Goal: Task Accomplishment & Management: Complete application form

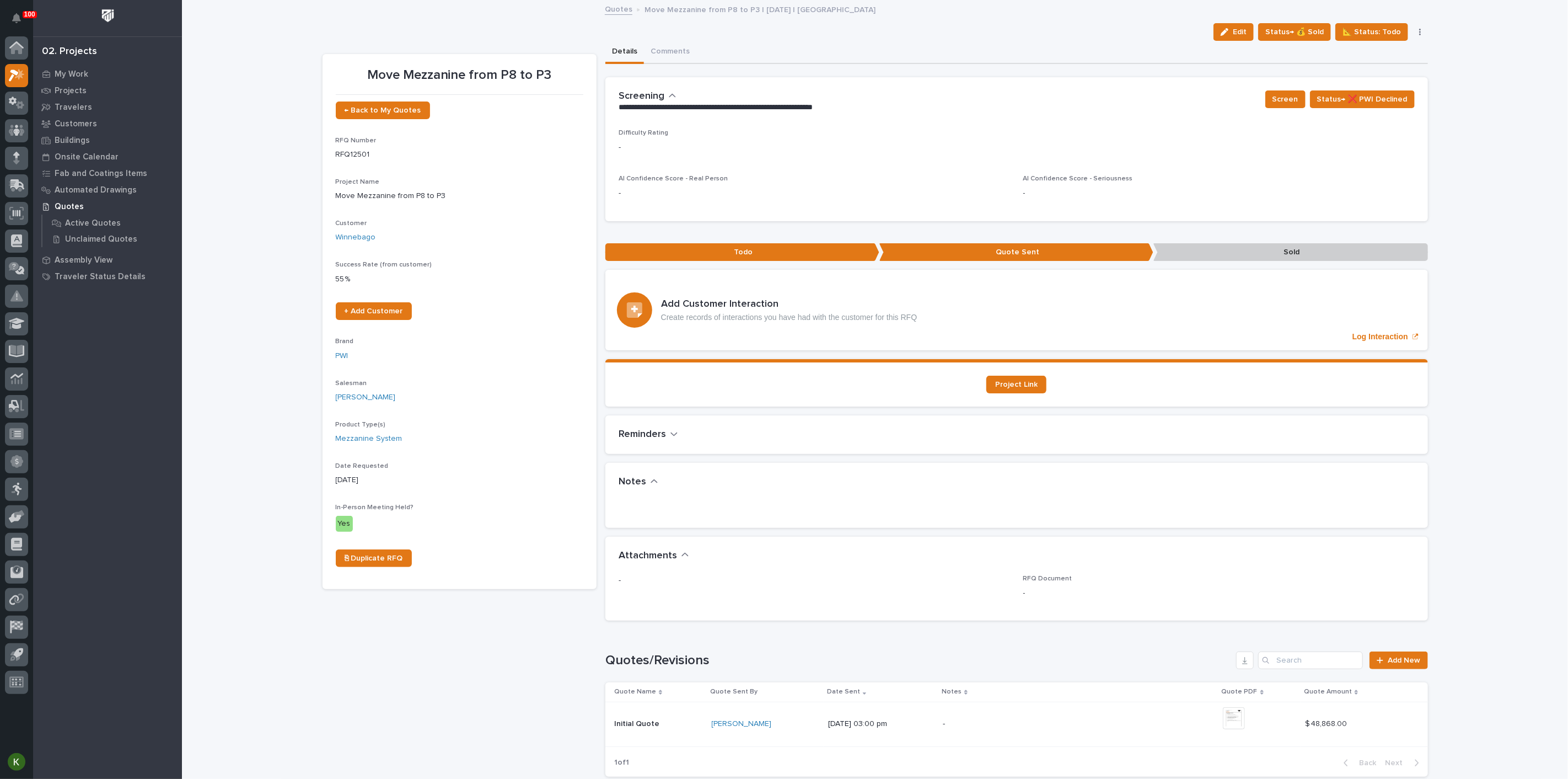
click at [616, 10] on link "Quotes" at bounding box center [618, 9] width 27 height 13
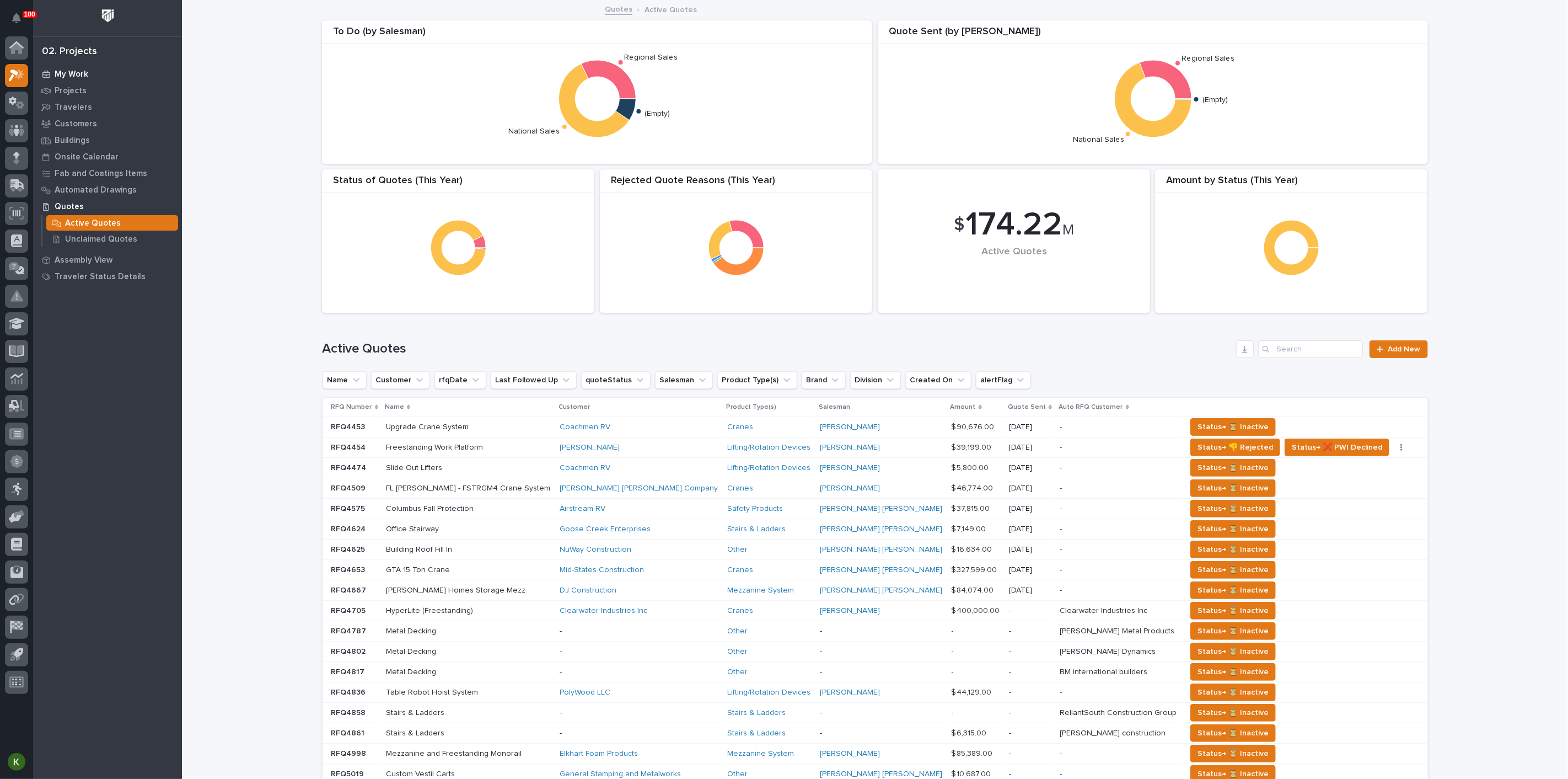
click at [75, 74] on p "My Work" at bounding box center [71, 74] width 33 height 10
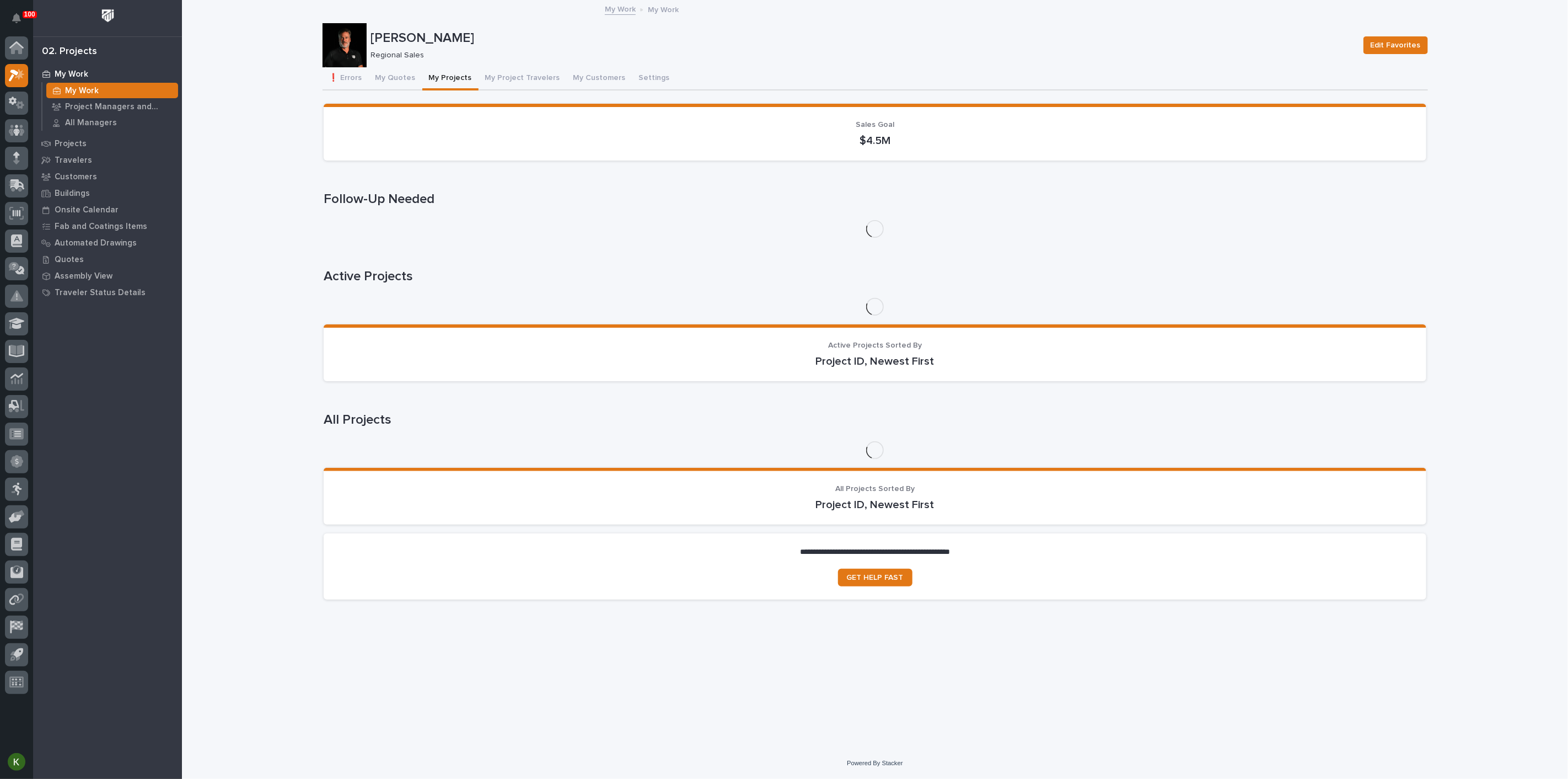
click at [478, 88] on button "My Projects" at bounding box center [450, 79] width 56 height 23
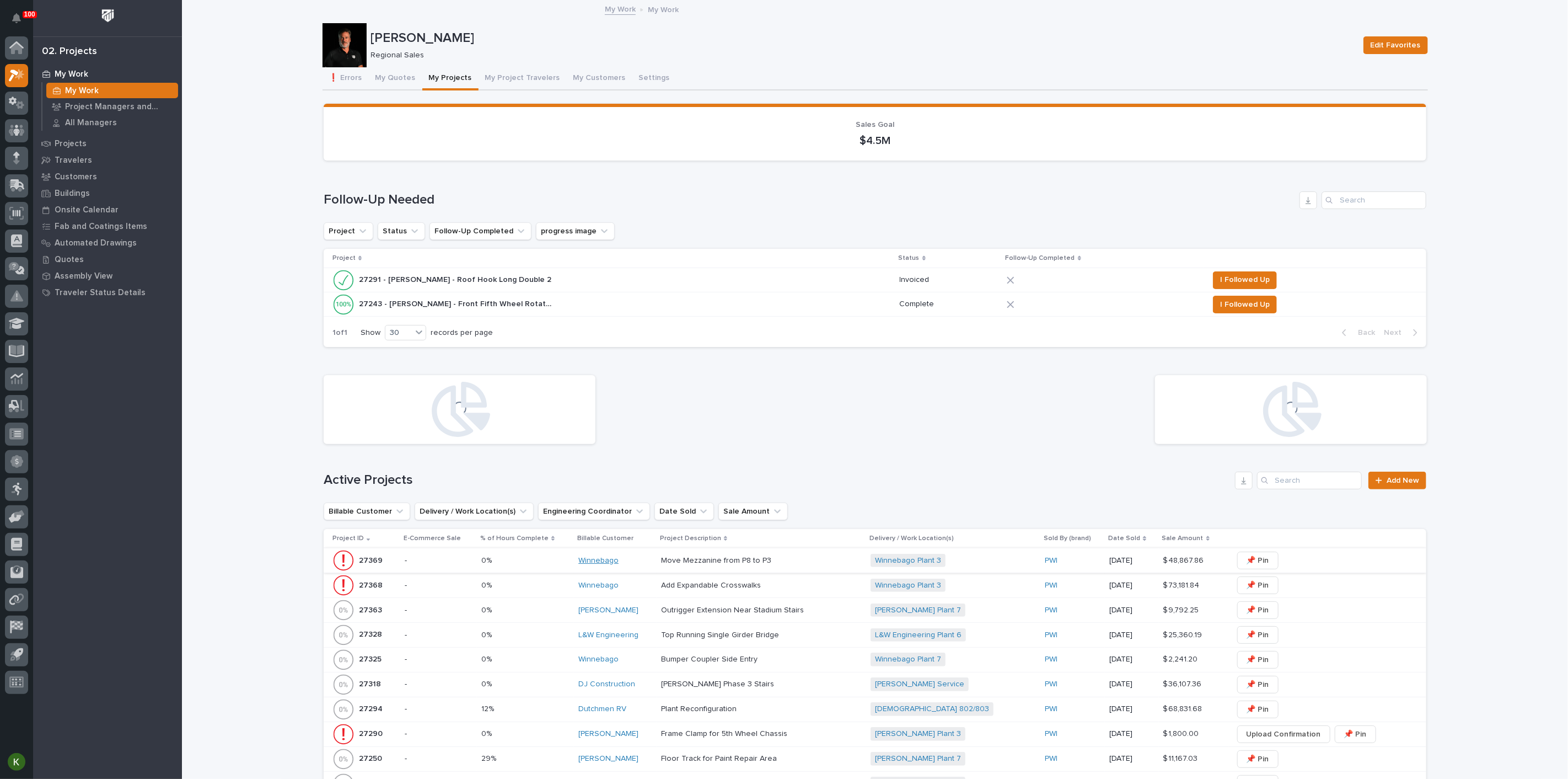
scroll to position [122, 0]
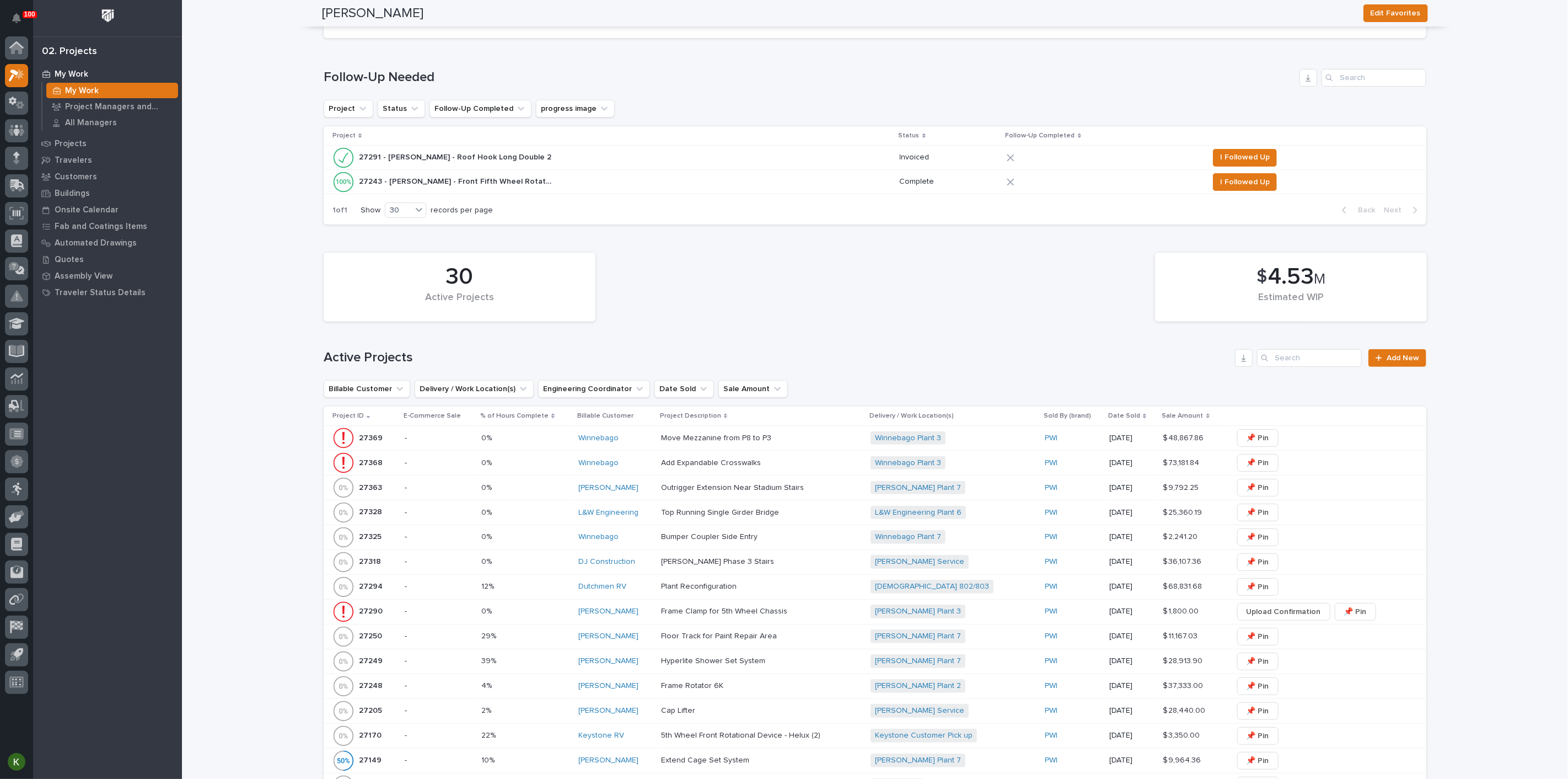
click at [640, 443] on div "Winnebago" at bounding box center [615, 438] width 74 height 9
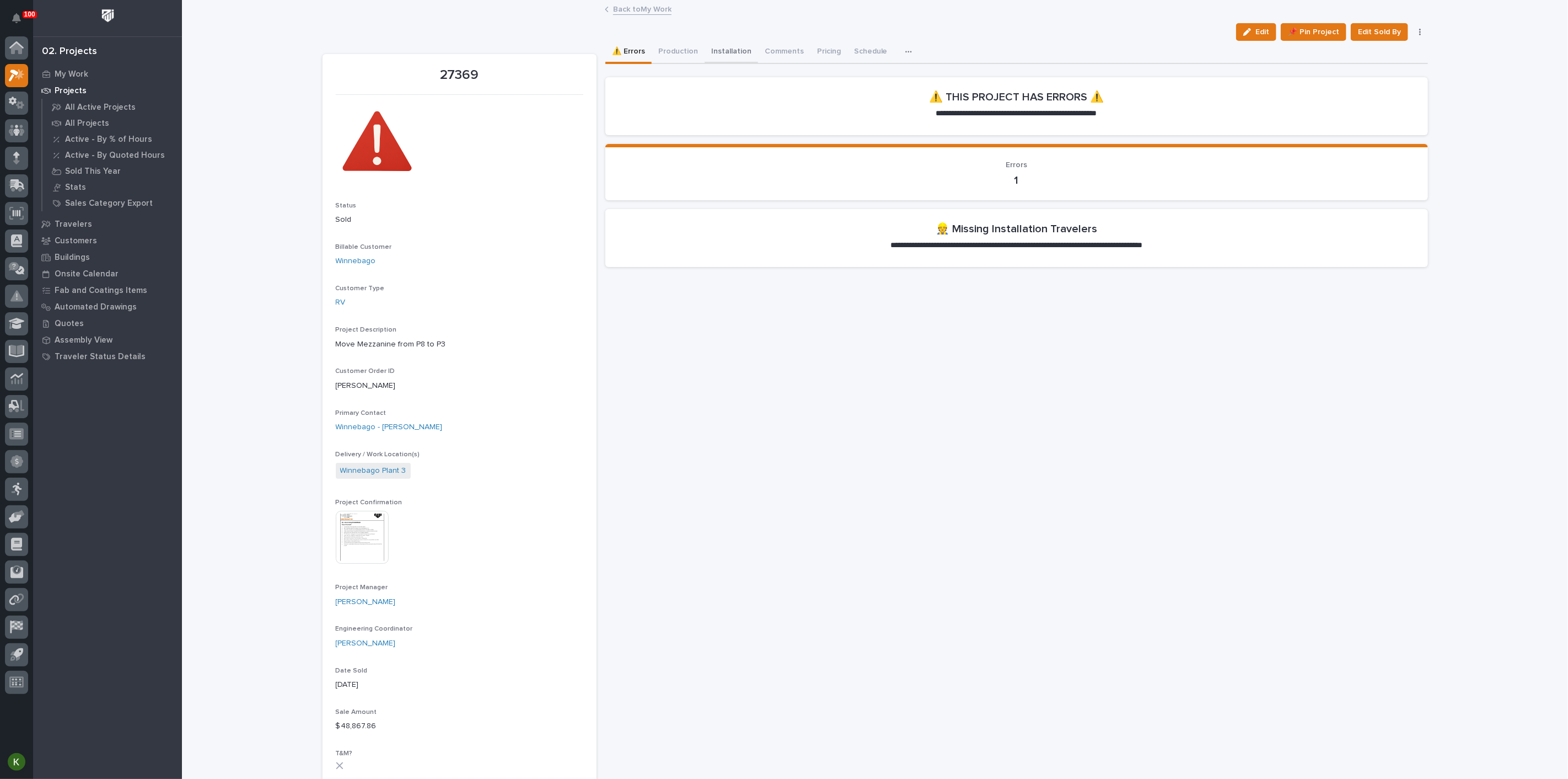
click at [756, 59] on button "Installation" at bounding box center [732, 52] width 54 height 23
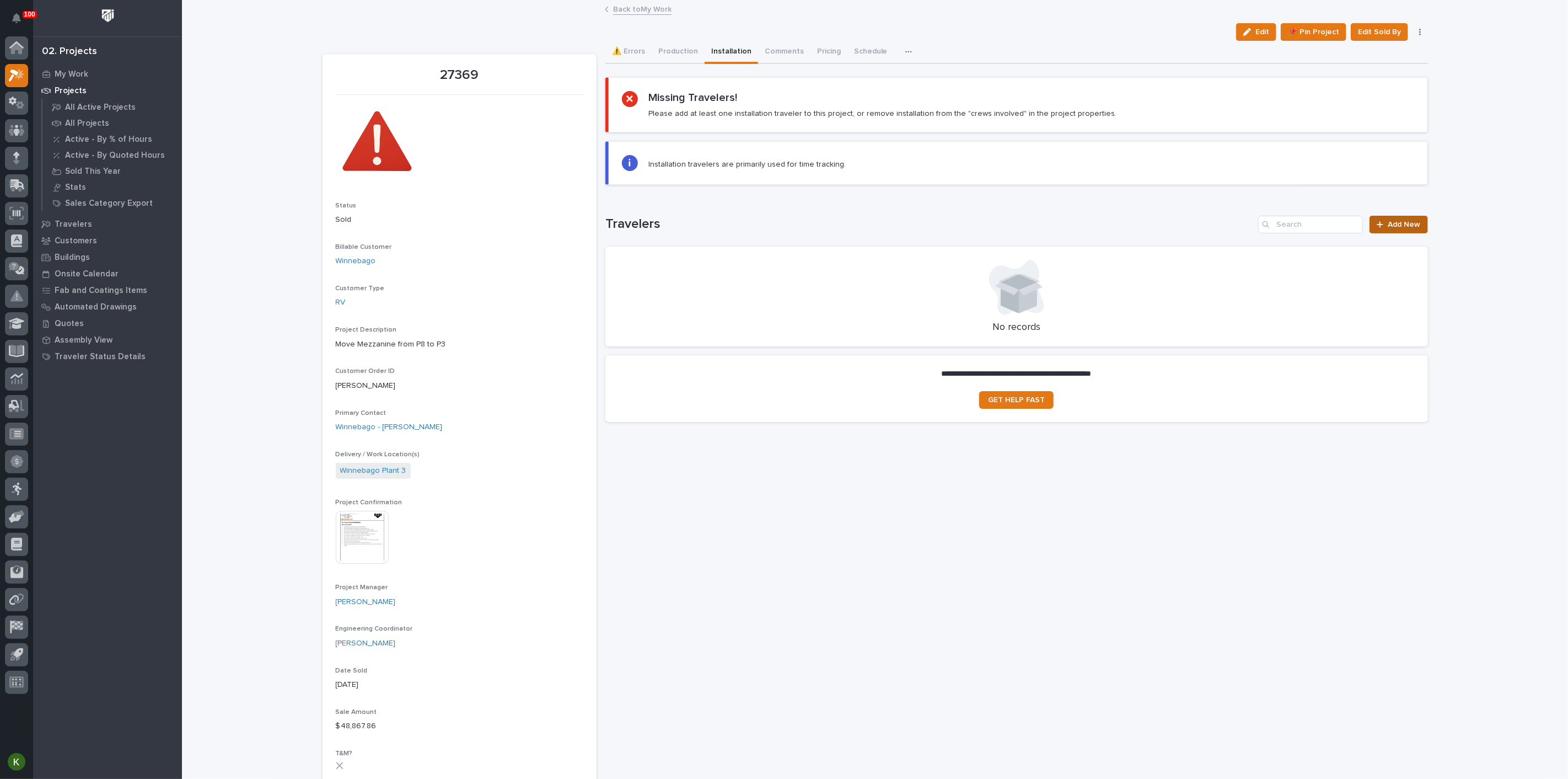
click at [1388, 228] on span "Add New" at bounding box center [1404, 224] width 32 height 8
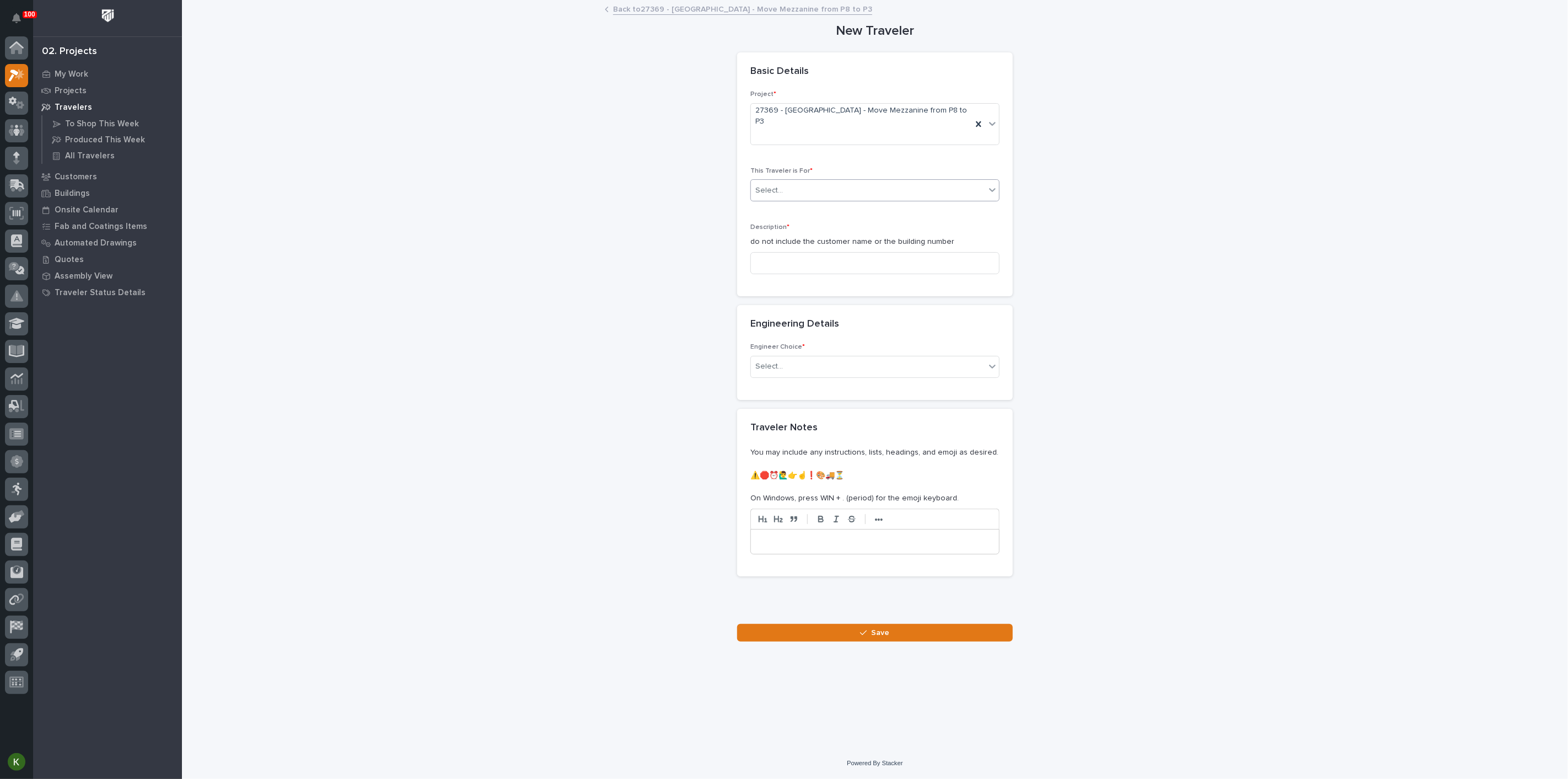
click at [815, 200] on div "Select..." at bounding box center [868, 191] width 234 height 18
click at [807, 273] on div "Installation" at bounding box center [870, 275] width 242 height 19
click at [802, 274] on input at bounding box center [875, 263] width 249 height 22
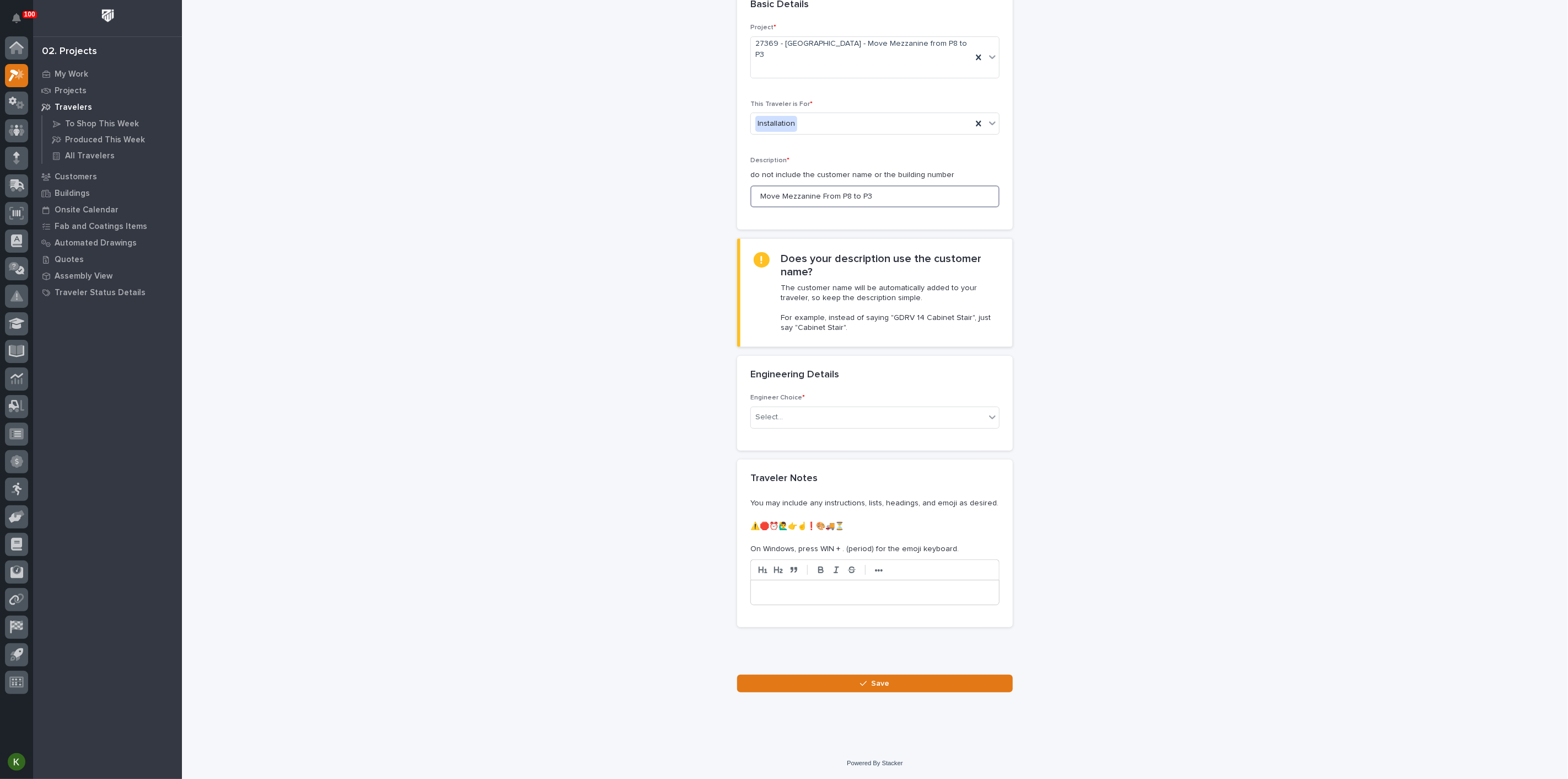
scroll to position [184, 0]
type input "Move Mezzanine From P8 to P3"
click at [825, 426] on div "Select..." at bounding box center [868, 417] width 234 height 18
click at [827, 452] on div "There is no engineering (no drawings)" at bounding box center [870, 448] width 242 height 19
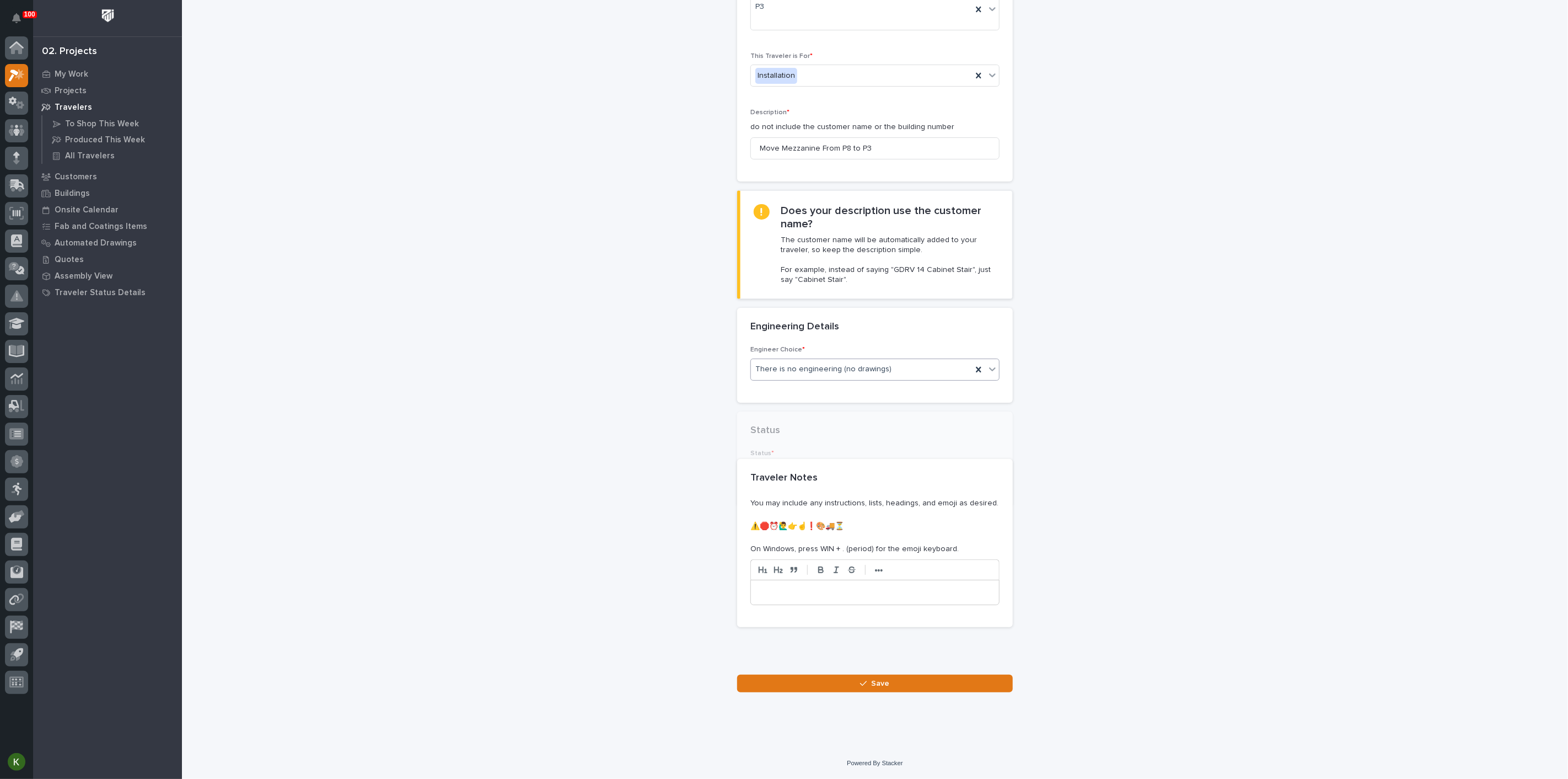
scroll to position [245, 0]
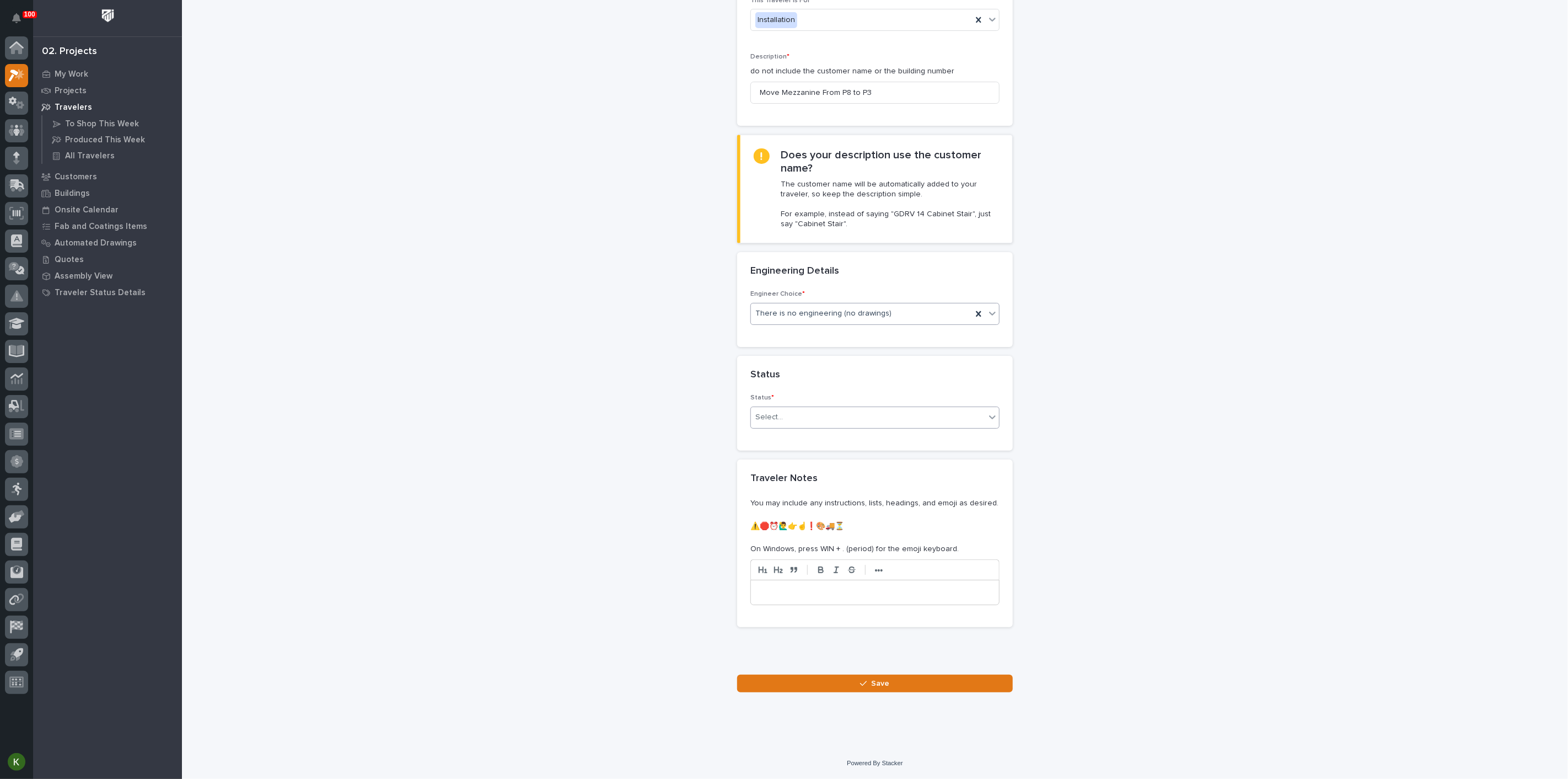
click at [808, 426] on div "Select..." at bounding box center [868, 417] width 234 height 18
click at [802, 514] on div "On-Site Work" at bounding box center [870, 510] width 242 height 19
click at [840, 685] on button "Save" at bounding box center [875, 683] width 276 height 18
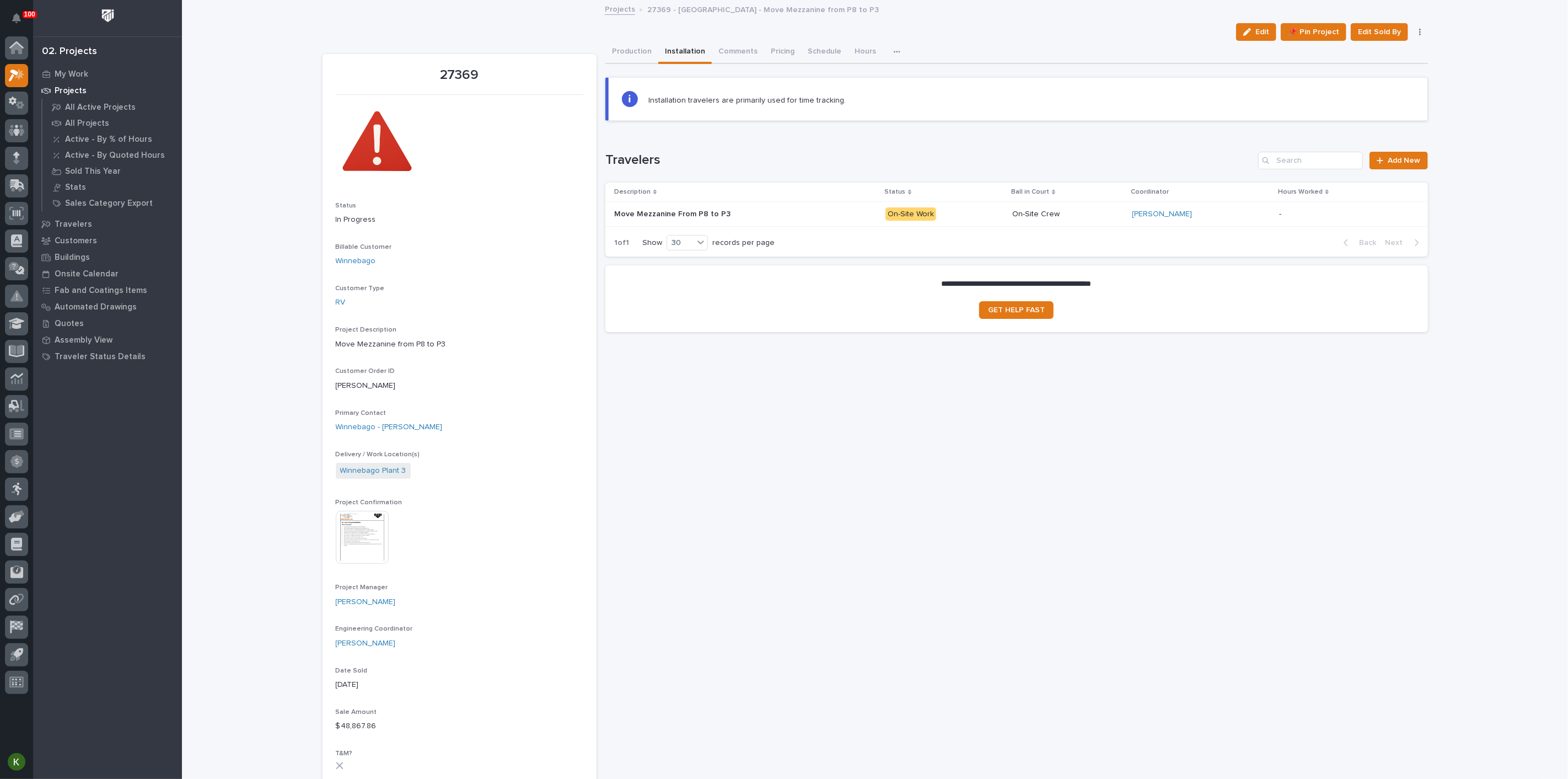
click at [828, 224] on div "Move Mezzanine From P8 to P3 Move Mezzanine From P8 to P3" at bounding box center [746, 214] width 263 height 18
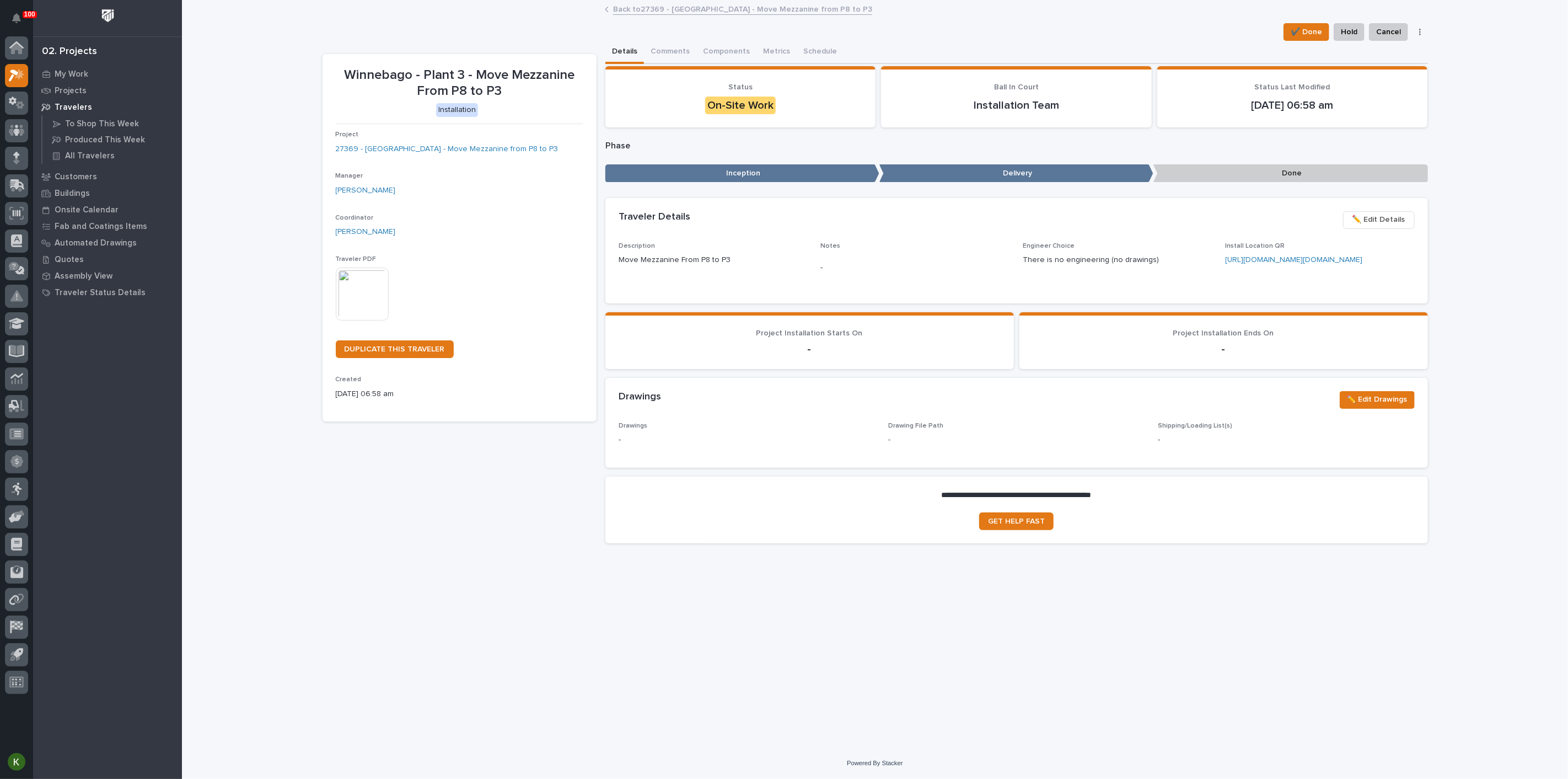
click at [366, 320] on img at bounding box center [362, 294] width 53 height 53
